Goal: Task Accomplishment & Management: Use online tool/utility

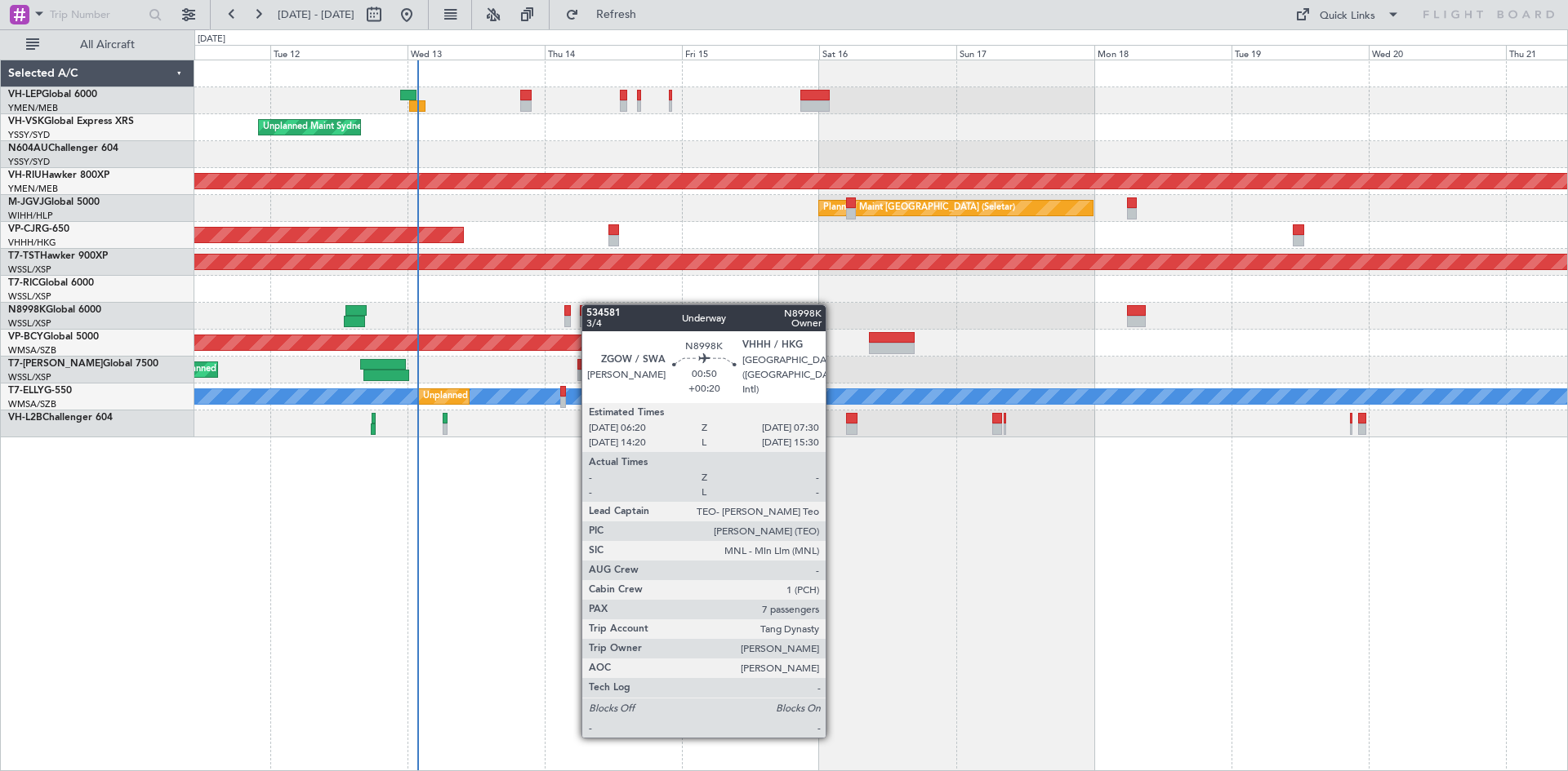
click at [590, 304] on div "Planned Maint [GEOGRAPHIC_DATA] ([GEOGRAPHIC_DATA] International) [PERSON_NAME]…" at bounding box center [881, 249] width 1373 height 377
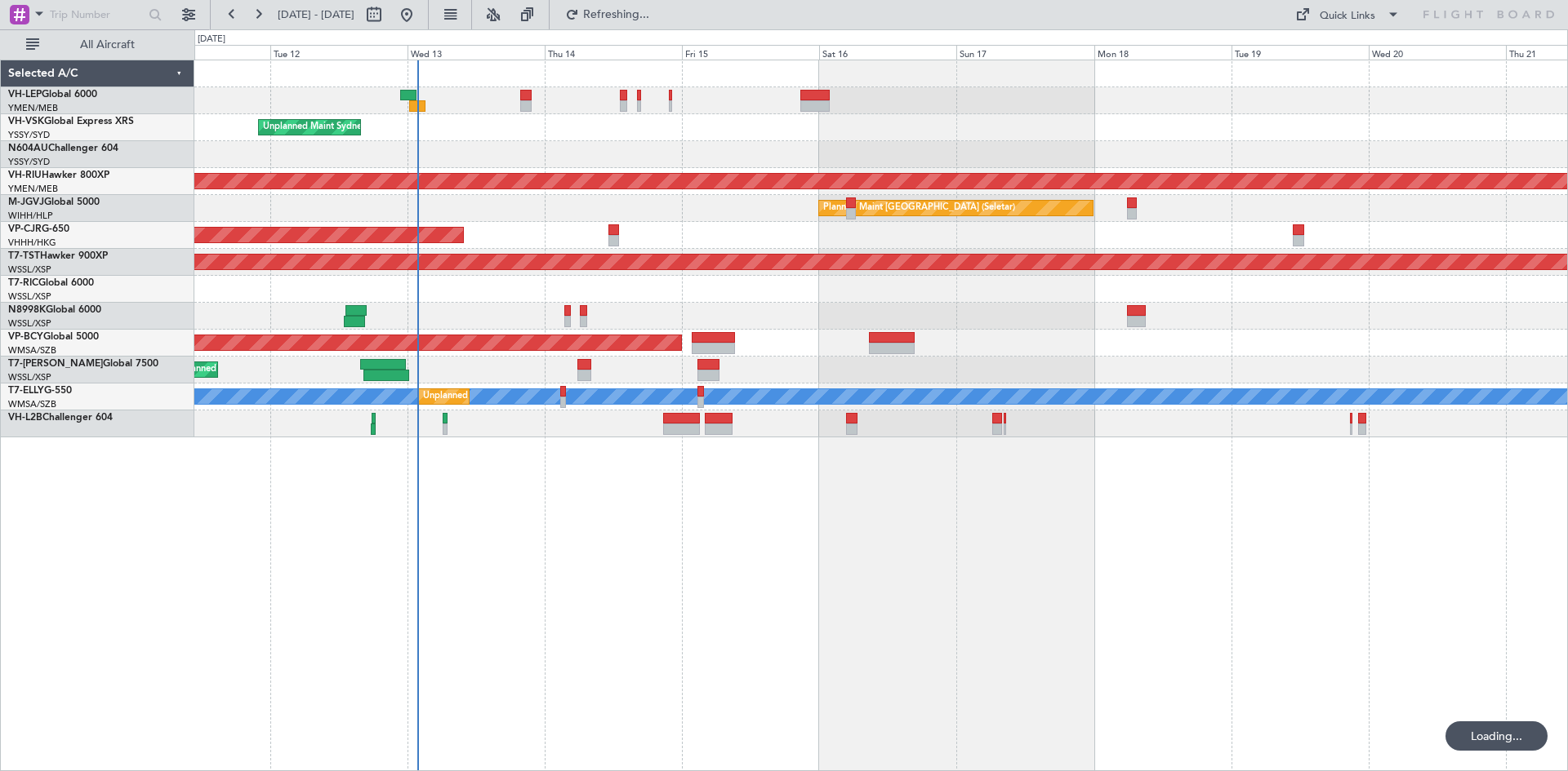
click at [527, 113] on div "Planned Maint [GEOGRAPHIC_DATA] ([GEOGRAPHIC_DATA] International) [PERSON_NAME]…" at bounding box center [881, 101] width 1373 height 27
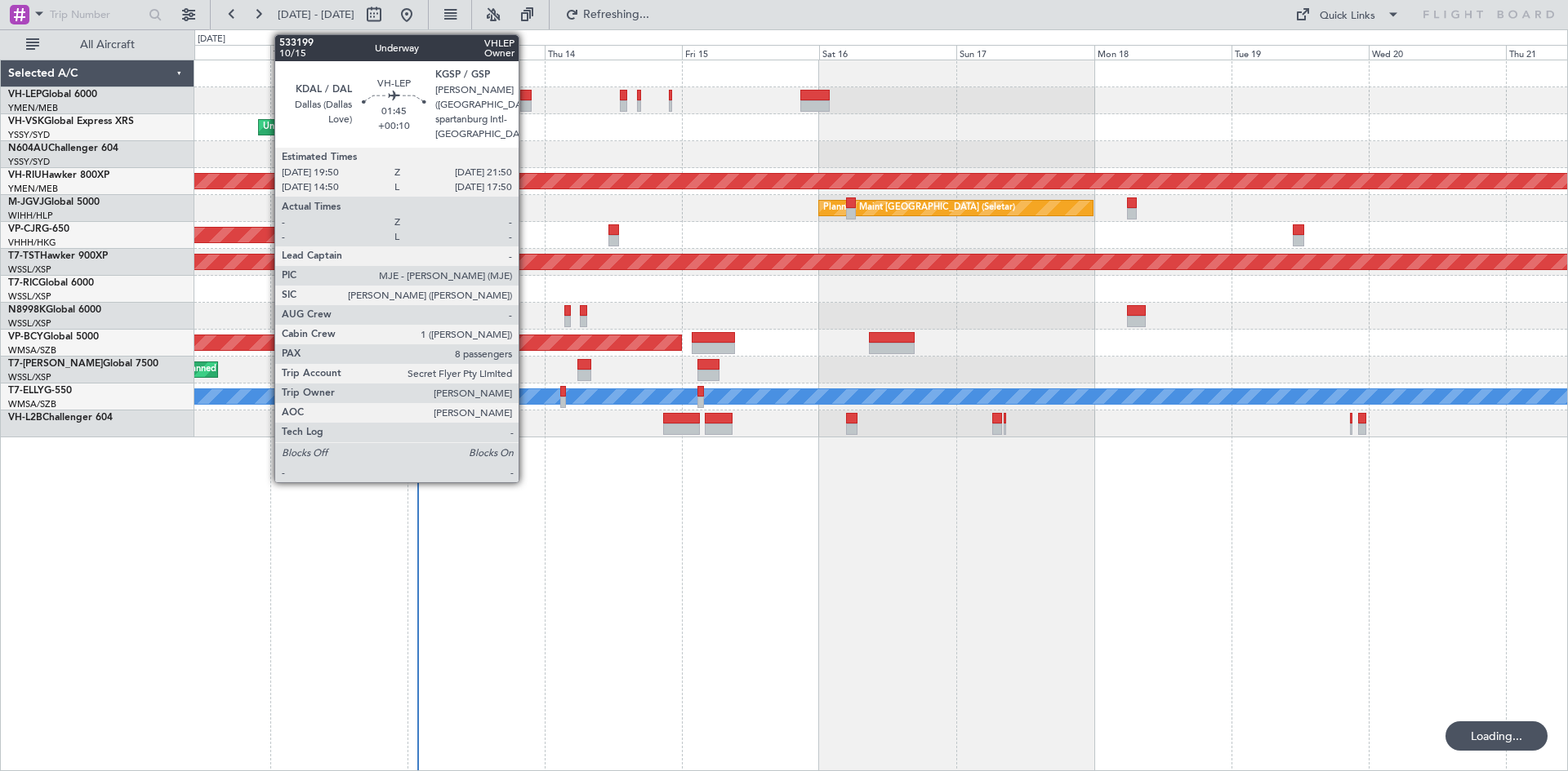
click at [526, 103] on div at bounding box center [527, 106] width 13 height 12
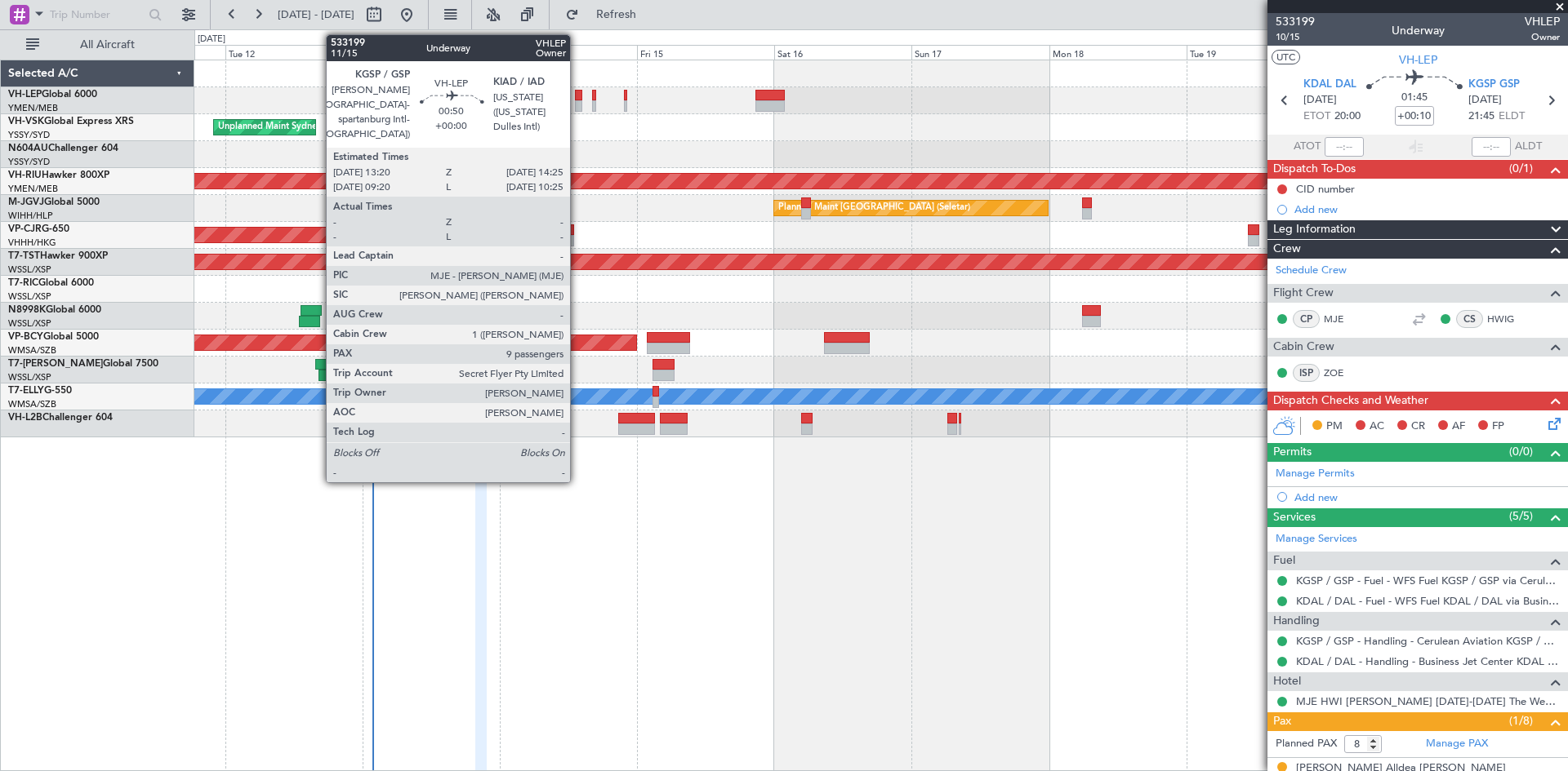
click at [577, 103] on div at bounding box center [578, 106] width 7 height 12
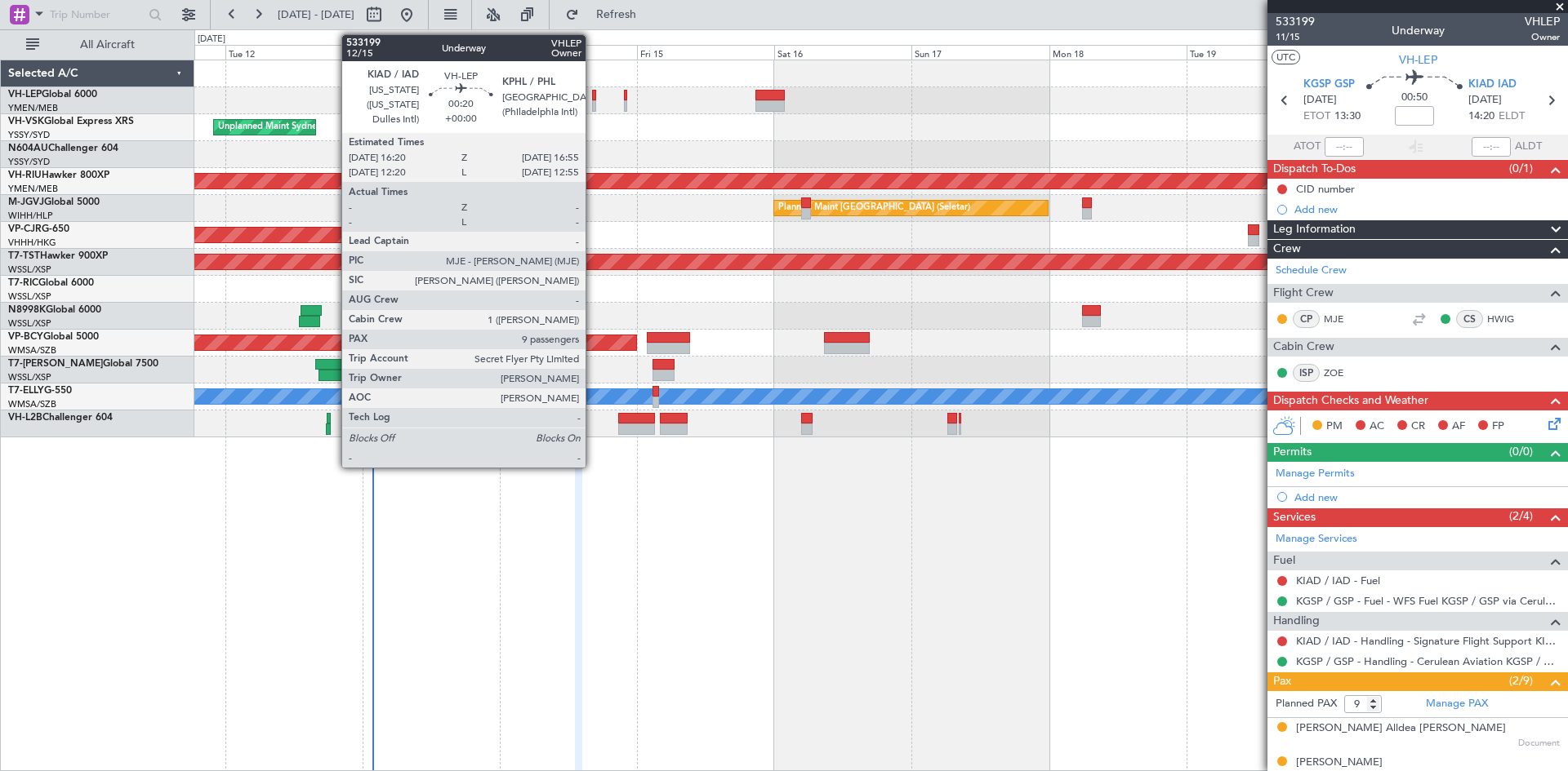
click at [593, 103] on div at bounding box center [594, 106] width 4 height 12
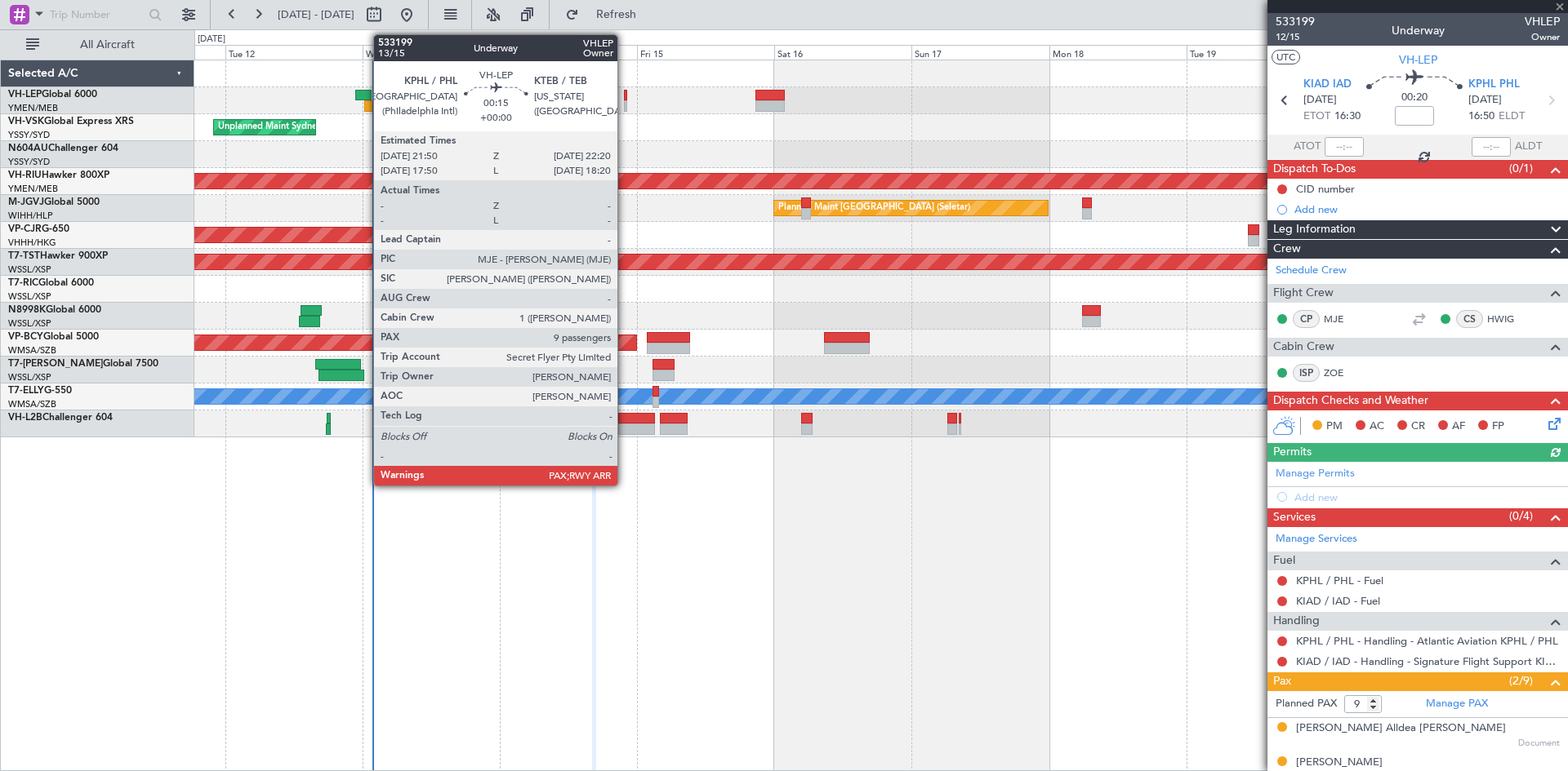
click at [625, 104] on div at bounding box center [625, 106] width 3 height 12
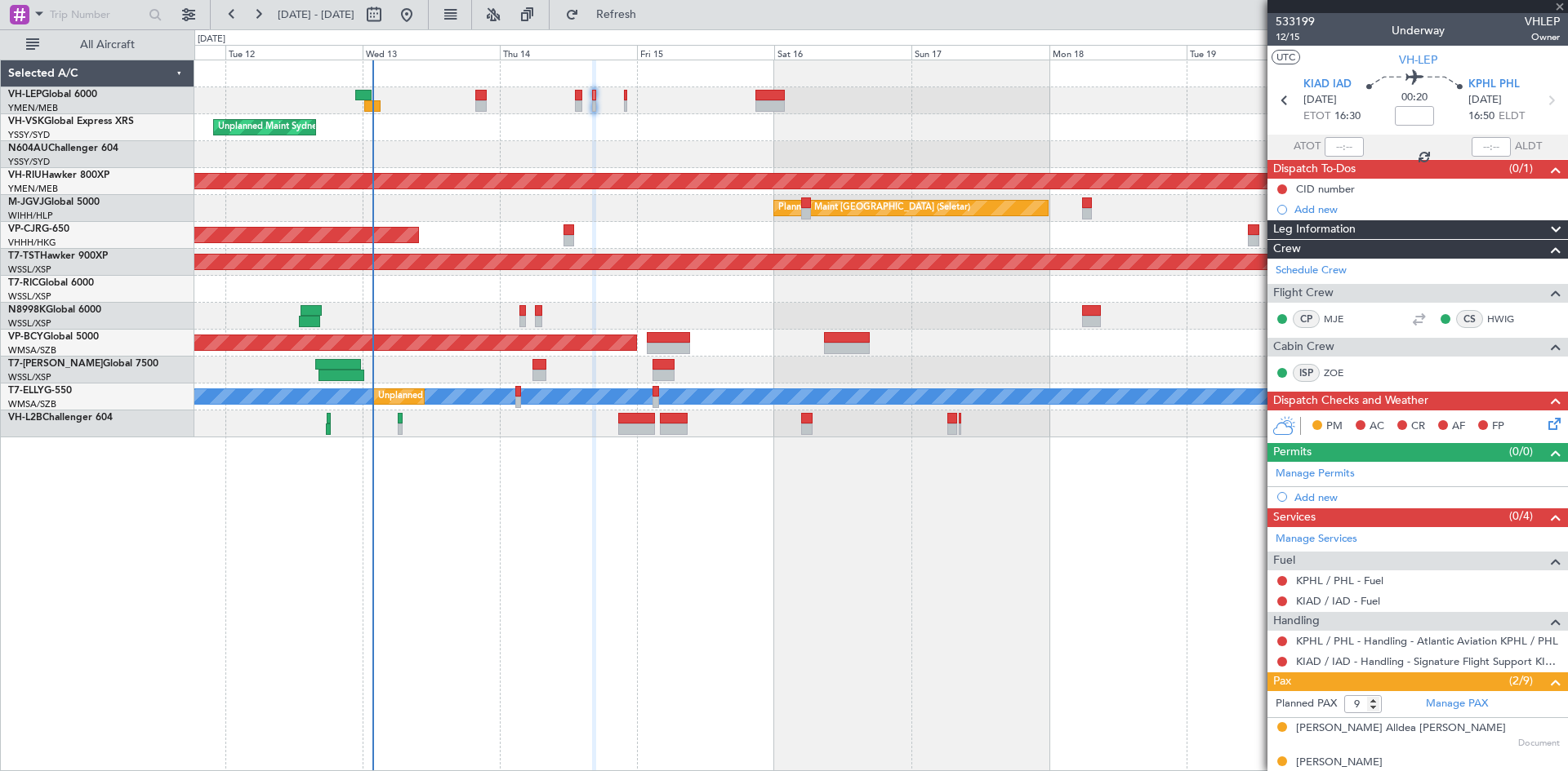
type input "10"
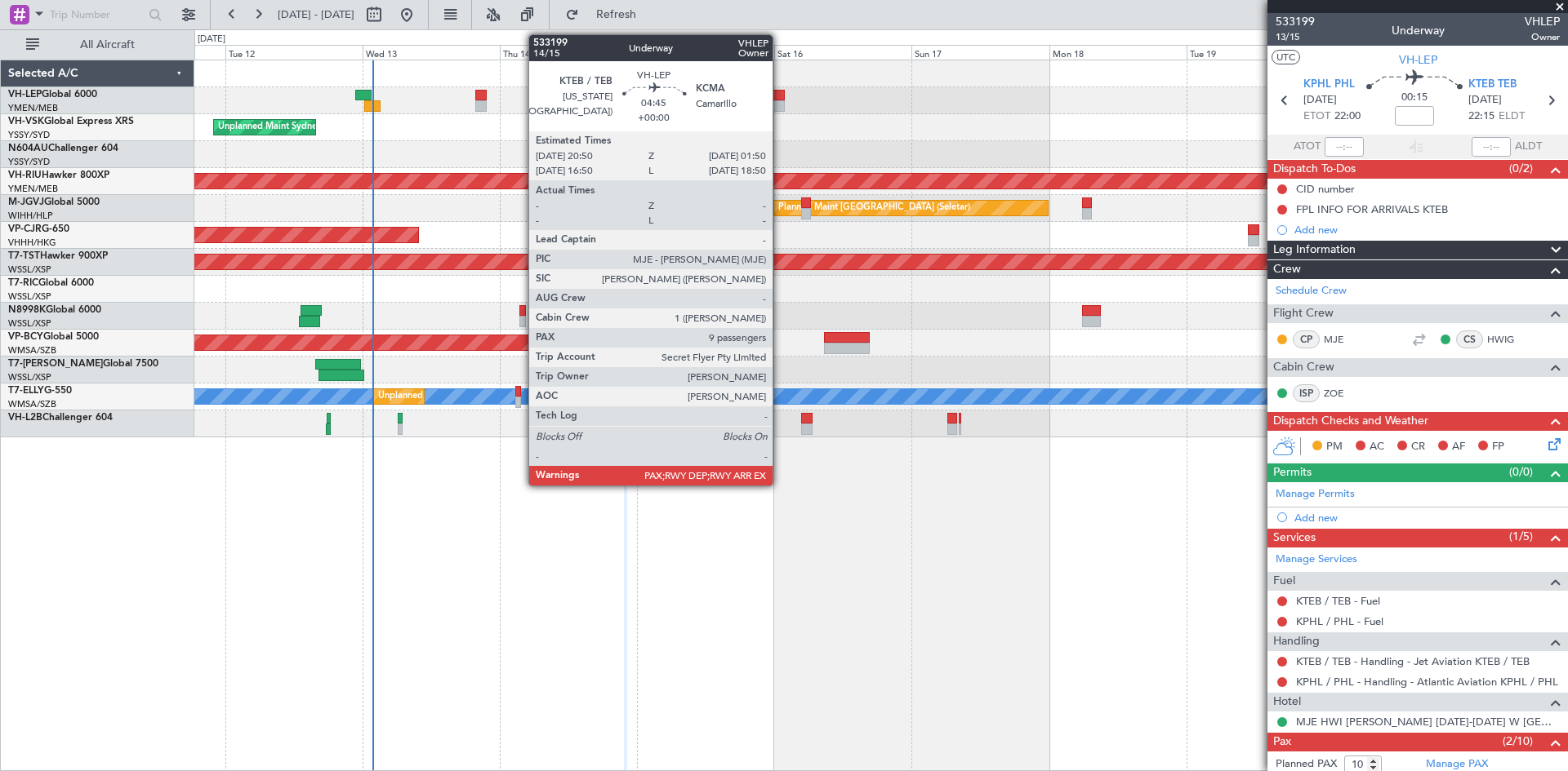
click at [780, 102] on div at bounding box center [770, 106] width 29 height 12
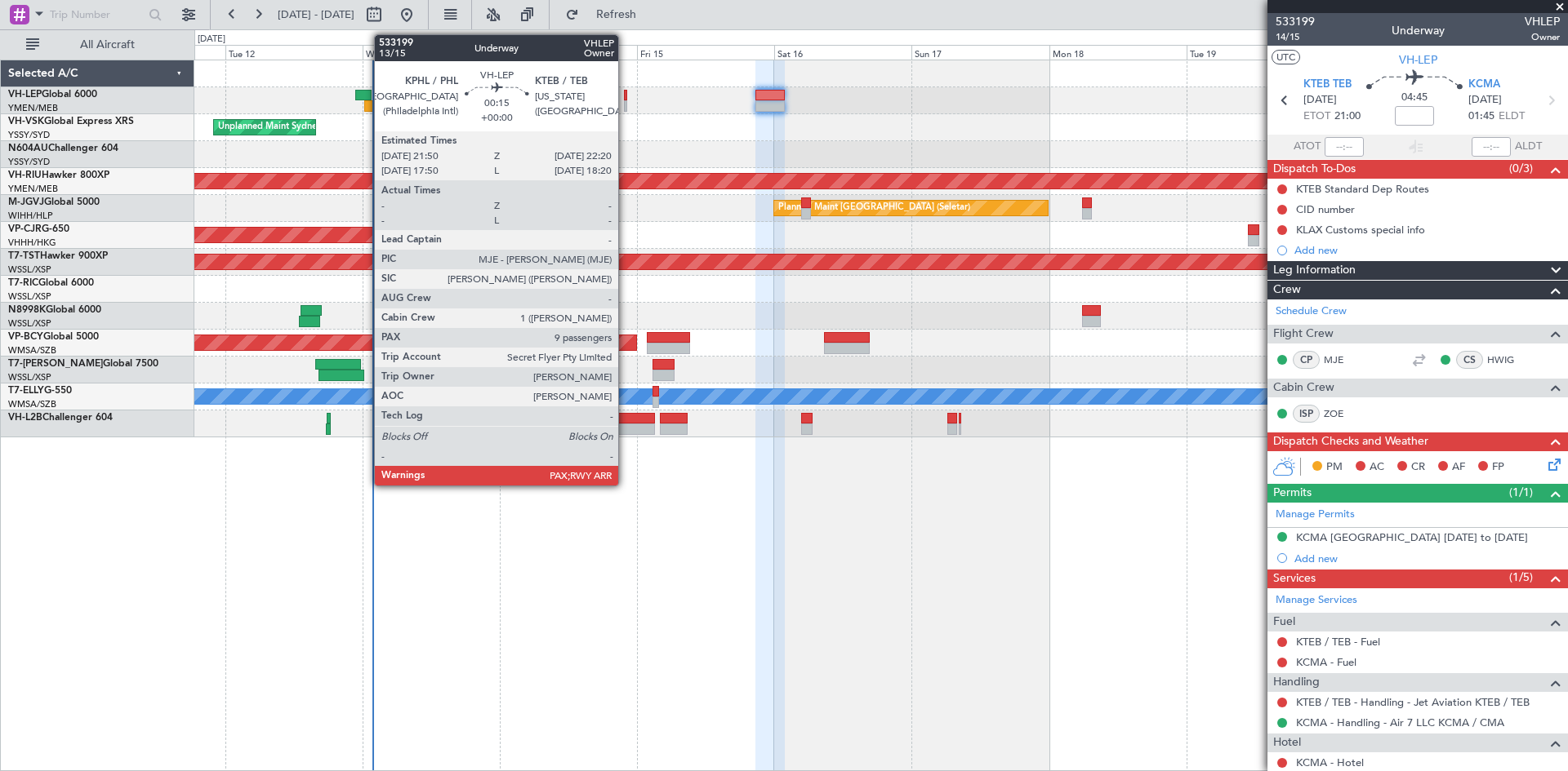
click at [626, 100] on div at bounding box center [625, 106] width 3 height 12
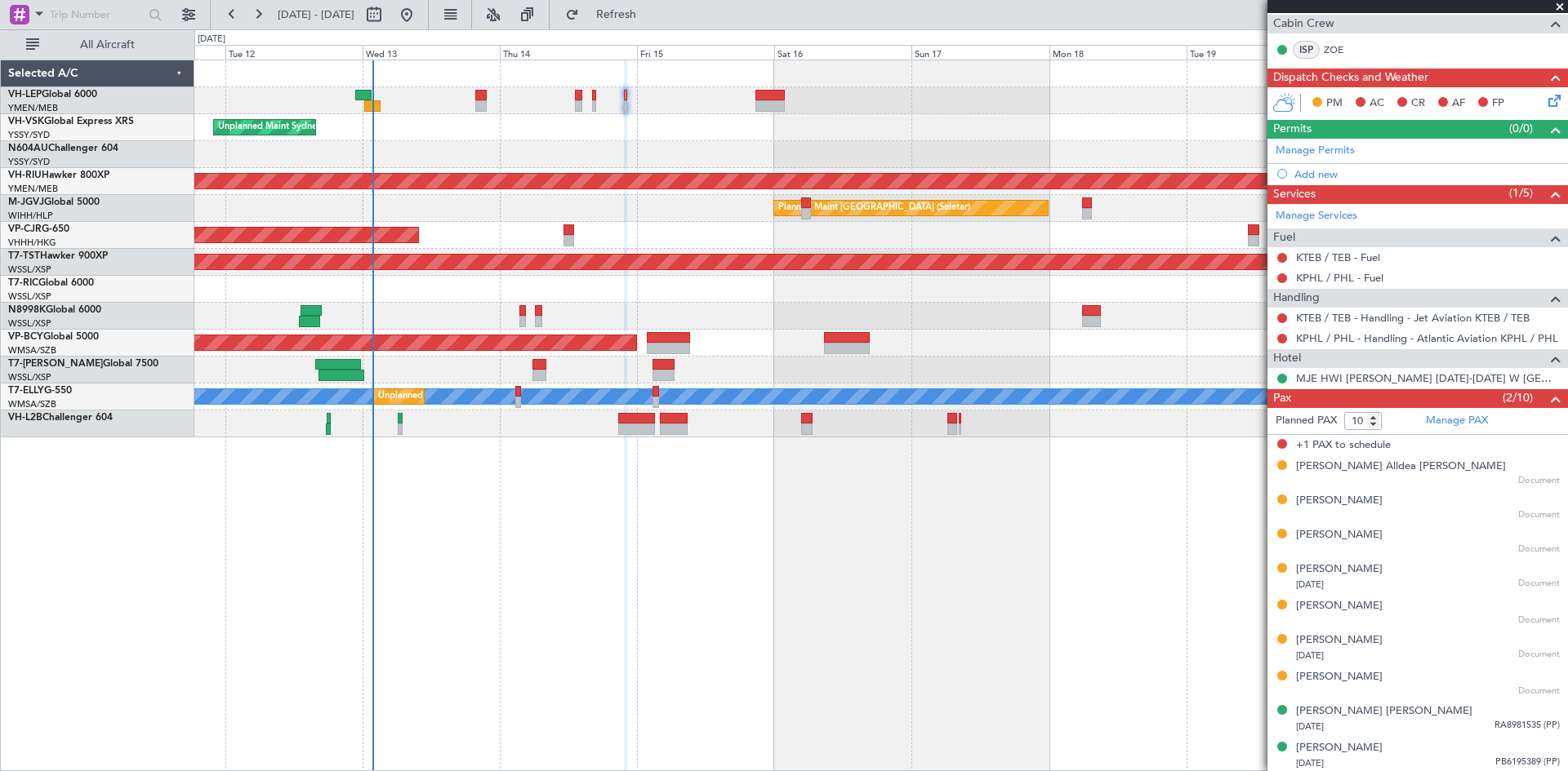
scroll to position [346, 0]
